Goal: Transaction & Acquisition: Subscribe to service/newsletter

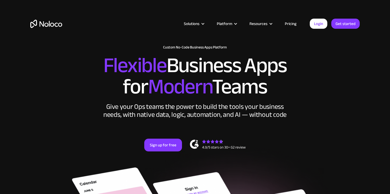
click at [293, 27] on link "Pricing" at bounding box center [290, 23] width 25 height 7
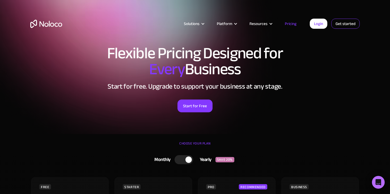
click at [343, 25] on link "Get started" at bounding box center [345, 24] width 28 height 10
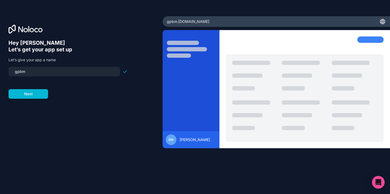
click at [51, 72] on input "gpbm" at bounding box center [64, 71] width 105 height 7
type input "eveindica"
click at [39, 87] on form "eveindica Next" at bounding box center [67, 83] width 119 height 32
click at [38, 89] on button "Next" at bounding box center [28, 94] width 40 height 10
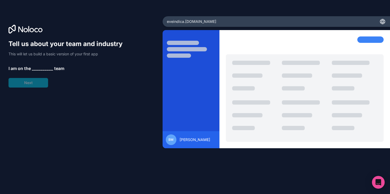
click at [337, 16] on div "eveindica .[DOMAIN_NAME]" at bounding box center [275, 21] width 227 height 11
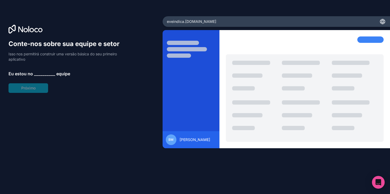
click at [45, 72] on font "__________" at bounding box center [44, 73] width 21 height 5
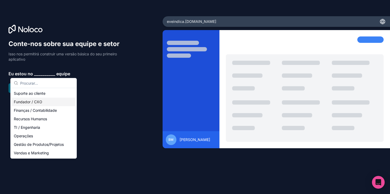
click at [41, 101] on font "Fundador / CXO" at bounding box center [28, 101] width 28 height 5
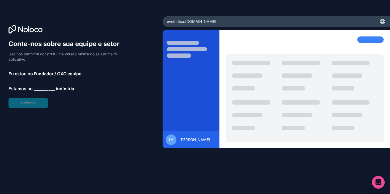
click at [40, 88] on font "__________" at bounding box center [44, 88] width 21 height 5
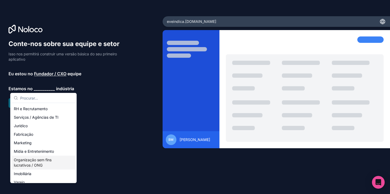
scroll to position [45, 0]
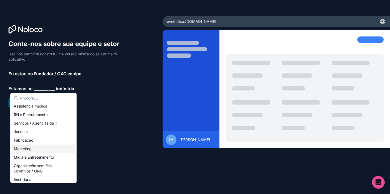
click at [34, 150] on div "Marketing" at bounding box center [44, 148] width 64 height 8
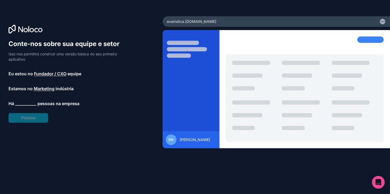
click at [29, 104] on font "__________" at bounding box center [25, 103] width 21 height 5
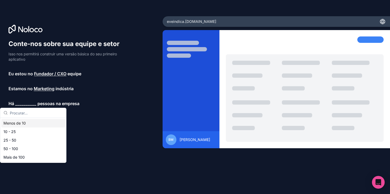
click at [25, 121] on font "Menos de 10" at bounding box center [14, 123] width 22 height 5
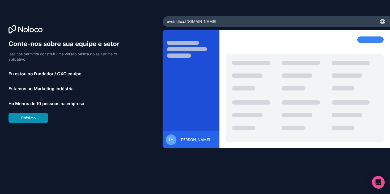
click at [27, 121] on button "Próximo" at bounding box center [28, 118] width 40 height 10
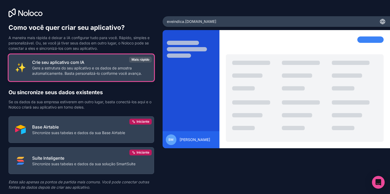
scroll to position [16, 0]
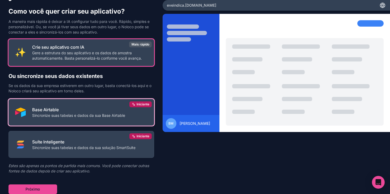
click at [62, 115] on font "Sincronize suas tabelas e dados da sua Base Airtable" at bounding box center [78, 115] width 93 height 5
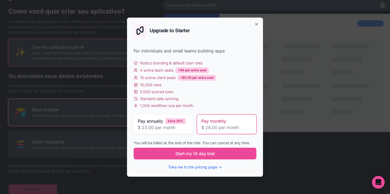
click at [220, 121] on span "Pay monthly" at bounding box center [213, 121] width 25 height 6
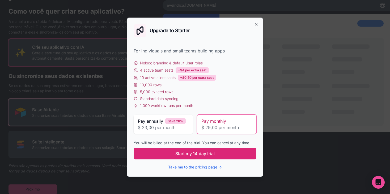
click at [199, 156] on button "Start my 14 day trial" at bounding box center [195, 153] width 123 height 12
